Goal: Task Accomplishment & Management: Manage account settings

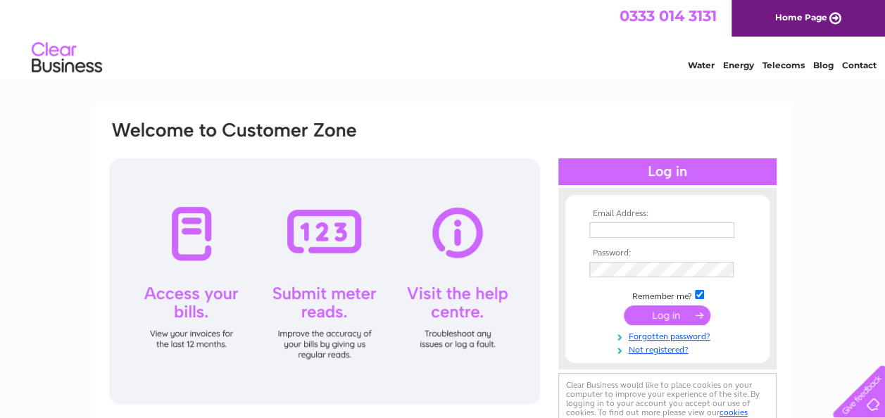
type input "[EMAIL_ADDRESS][DOMAIN_NAME]"
click at [663, 310] on input "submit" at bounding box center [667, 315] width 87 height 20
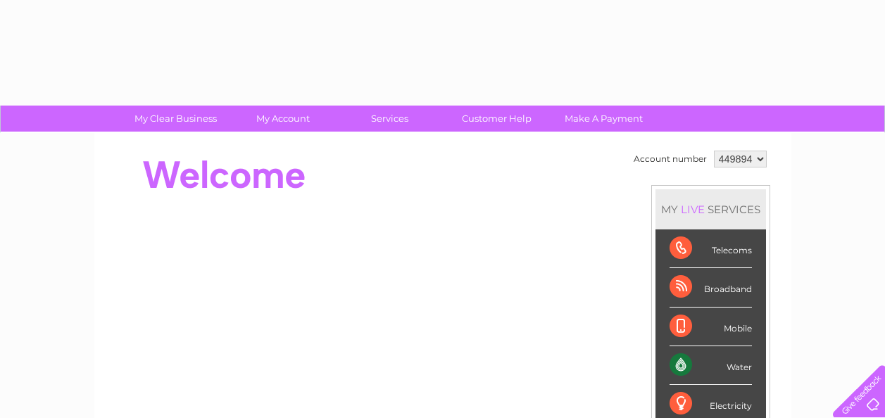
click at [663, 310] on li "Mobile" at bounding box center [710, 327] width 110 height 39
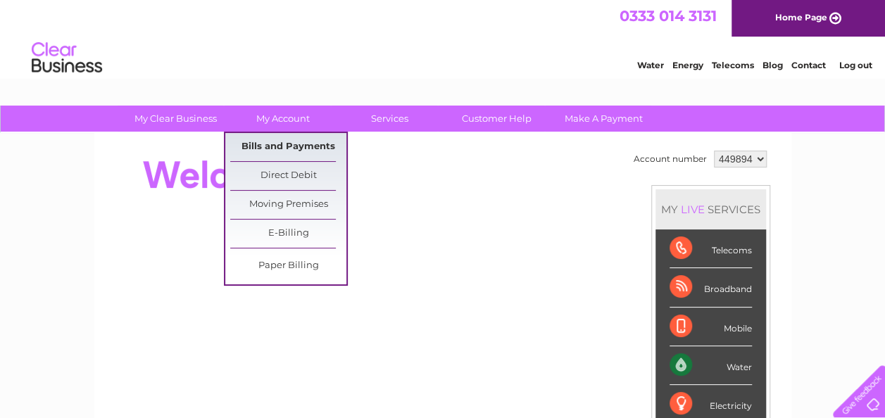
click at [281, 137] on link "Bills and Payments" at bounding box center [288, 147] width 116 height 28
click at [279, 144] on link "Bills and Payments" at bounding box center [288, 147] width 116 height 28
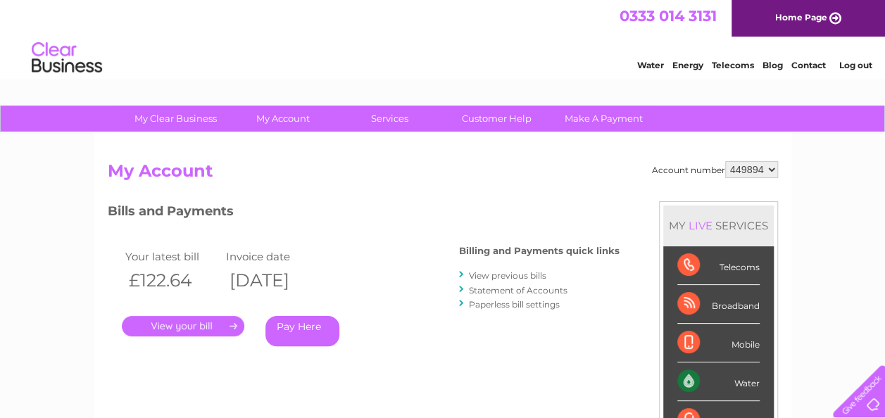
click at [494, 279] on link "View previous bills" at bounding box center [507, 275] width 77 height 11
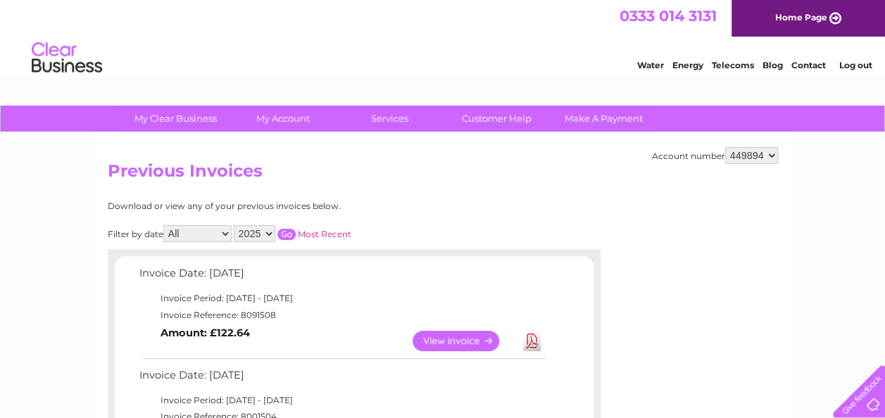
click at [451, 333] on link "View" at bounding box center [463, 341] width 103 height 20
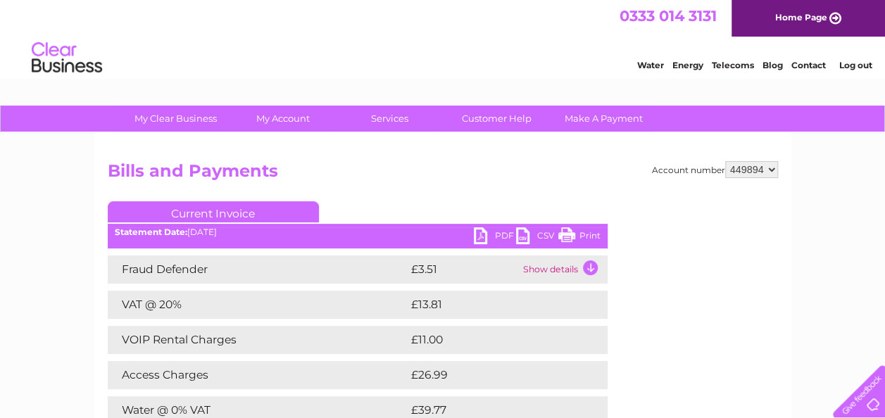
click at [485, 239] on link "PDF" at bounding box center [495, 237] width 42 height 20
